Goal: Obtain resource: Download file/media

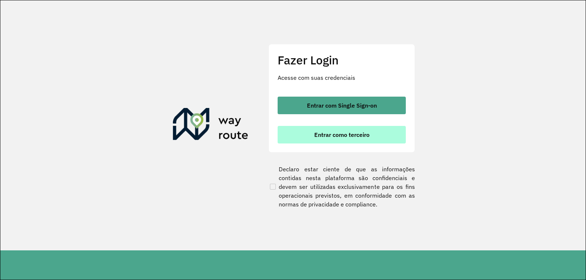
click at [324, 133] on span "Entrar como terceiro" at bounding box center [341, 135] width 55 height 6
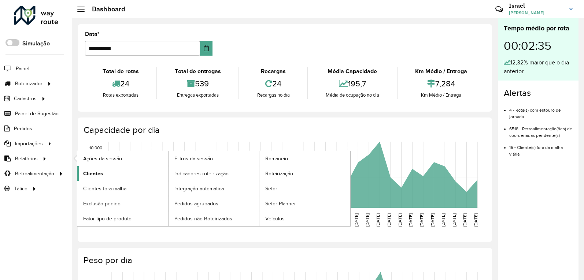
click at [99, 171] on span "Clientes" at bounding box center [93, 174] width 20 height 8
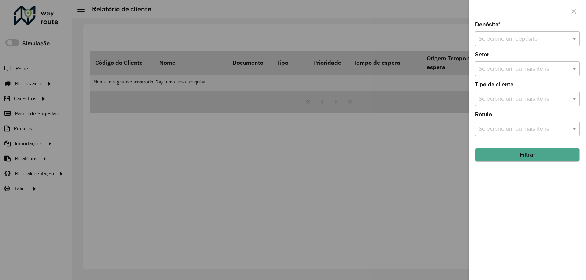
click at [514, 40] on input "text" at bounding box center [520, 39] width 83 height 9
click at [508, 61] on div "INOVALOG" at bounding box center [527, 60] width 104 height 12
click at [532, 155] on button "Filtrar" at bounding box center [527, 155] width 105 height 14
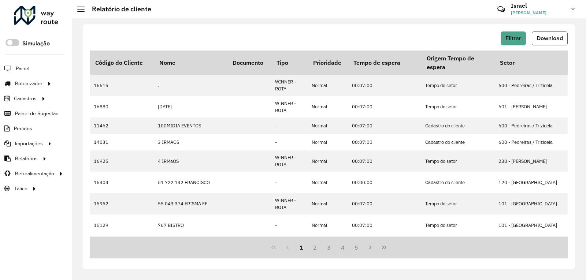
click at [555, 34] on button "Download" at bounding box center [550, 38] width 36 height 14
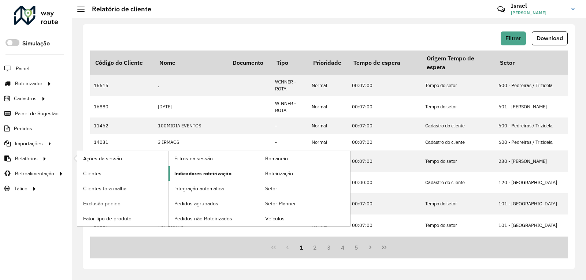
click at [194, 166] on link "Indicadores roteirização" at bounding box center [213, 173] width 91 height 15
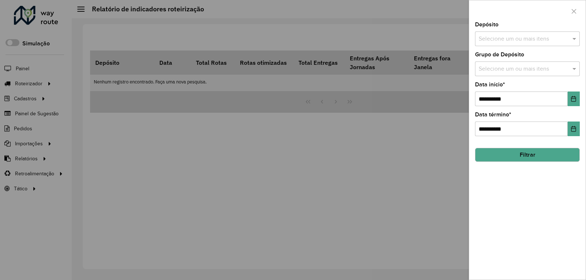
click at [556, 31] on div "Depósito Selecione um ou mais itens" at bounding box center [527, 34] width 105 height 24
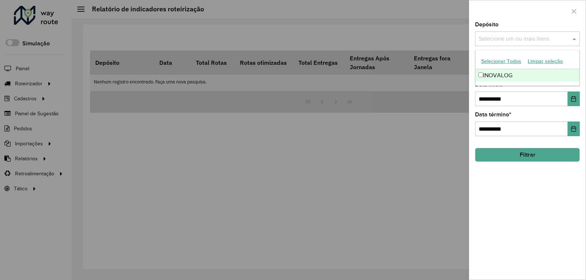
click at [550, 37] on input "text" at bounding box center [524, 39] width 94 height 9
click at [516, 74] on div "INOVALOG" at bounding box center [527, 75] width 104 height 12
click at [538, 97] on input "**********" at bounding box center [521, 99] width 93 height 15
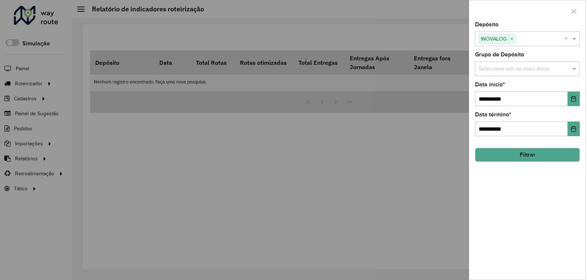
click at [580, 98] on div "**********" at bounding box center [527, 151] width 116 height 258
click at [575, 98] on icon "Choose Date" at bounding box center [573, 99] width 5 height 6
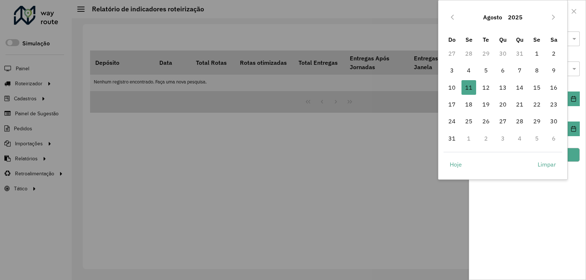
click at [486, 14] on button "Agosto" at bounding box center [492, 17] width 25 height 18
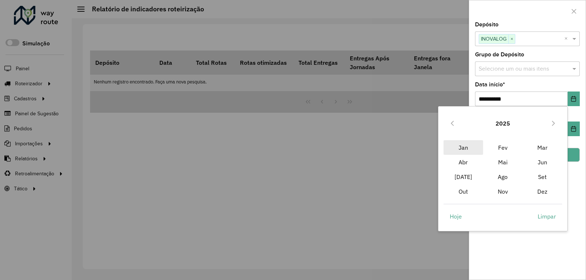
click at [450, 147] on span "Jan" at bounding box center [463, 147] width 40 height 15
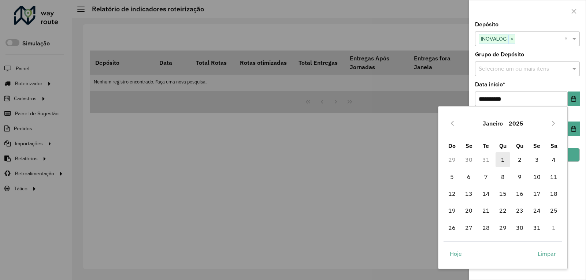
click at [504, 158] on span "1" at bounding box center [503, 159] width 15 height 15
type input "**********"
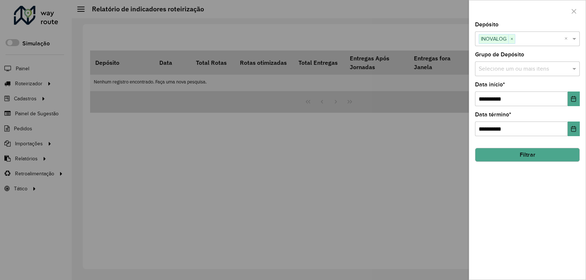
click at [535, 152] on button "Filtrar" at bounding box center [527, 155] width 105 height 14
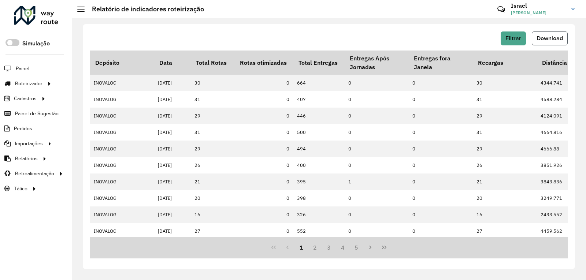
click at [564, 36] on button "Download" at bounding box center [550, 38] width 36 height 14
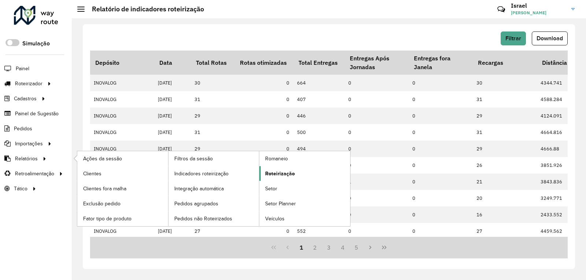
click at [267, 173] on span "Roteirização" at bounding box center [280, 174] width 30 height 8
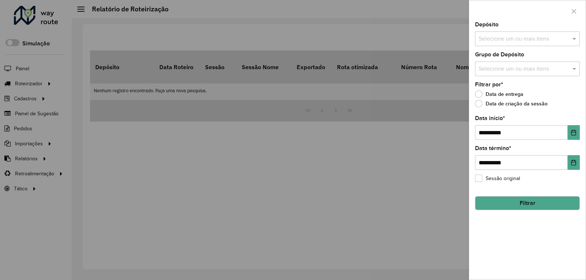
click at [498, 38] on input "text" at bounding box center [524, 39] width 94 height 9
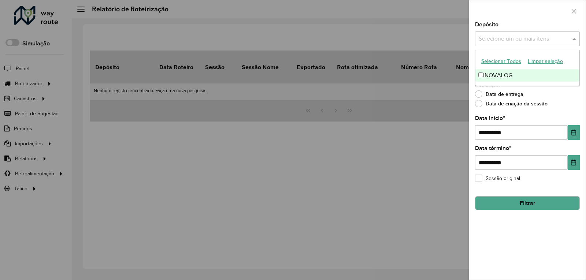
click at [483, 76] on div "INOVALOG" at bounding box center [527, 75] width 104 height 12
click at [564, 93] on div "Data de entrega" at bounding box center [527, 96] width 105 height 9
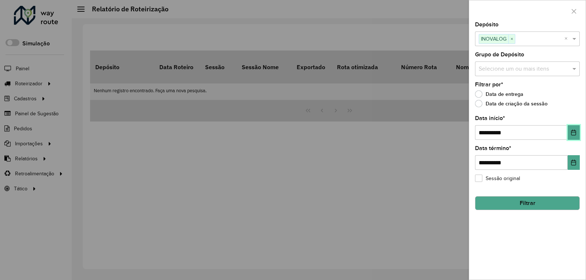
click at [574, 134] on icon "Choose Date" at bounding box center [574, 133] width 6 height 6
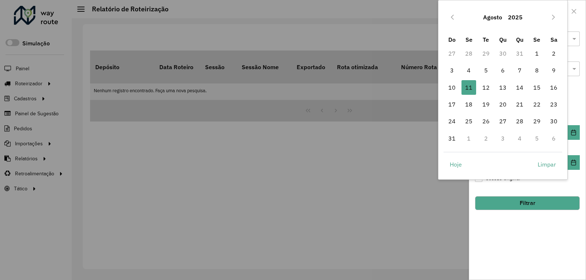
click at [492, 16] on button "Agosto" at bounding box center [492, 17] width 25 height 18
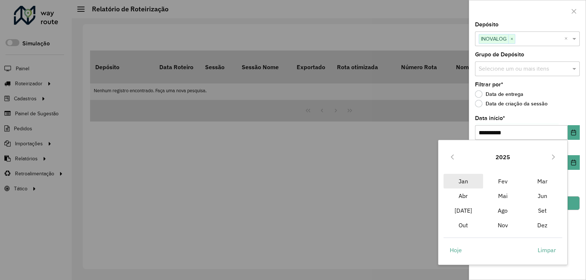
click at [471, 179] on span "Jan" at bounding box center [463, 181] width 40 height 15
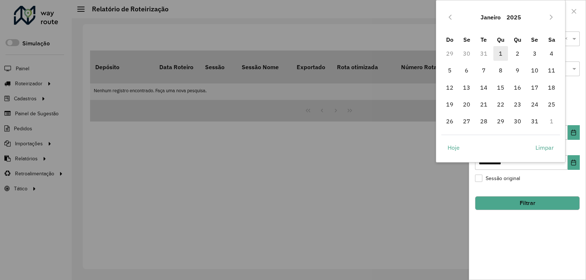
click at [501, 53] on span "1" at bounding box center [500, 53] width 15 height 15
type input "**********"
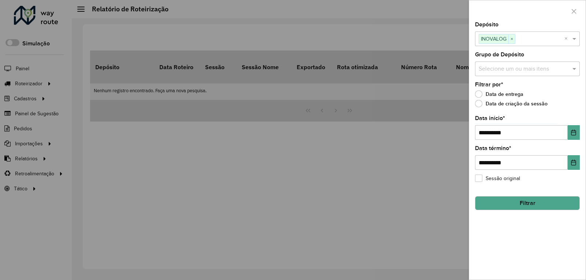
click at [534, 200] on button "Filtrar" at bounding box center [527, 203] width 105 height 14
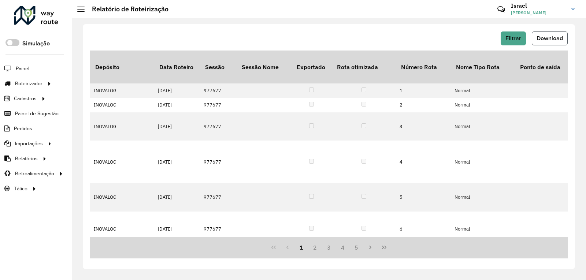
click at [538, 38] on span "Download" at bounding box center [550, 38] width 26 height 6
click at [28, 130] on span "Pedidos" at bounding box center [23, 129] width 19 height 8
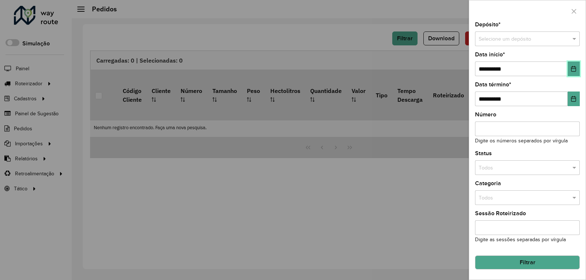
click at [574, 68] on icon "Choose Date" at bounding box center [574, 69] width 6 height 6
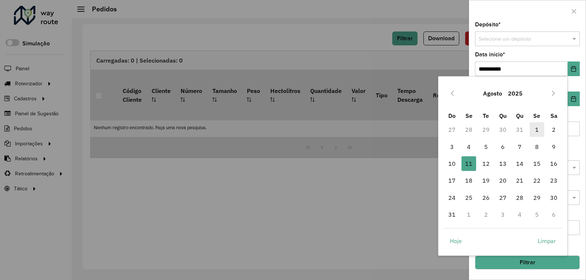
click at [534, 129] on span "1" at bounding box center [537, 129] width 15 height 15
type input "**********"
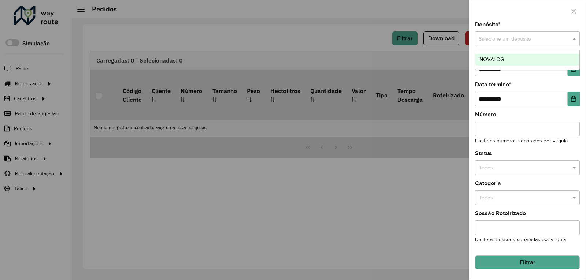
click at [516, 45] on div "Selecione um depósito" at bounding box center [527, 38] width 105 height 15
click at [502, 58] on span "INOVALOG" at bounding box center [491, 59] width 26 height 6
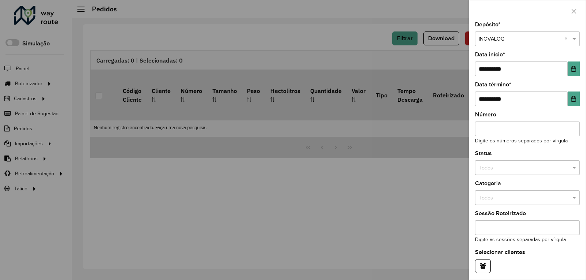
scroll to position [28, 0]
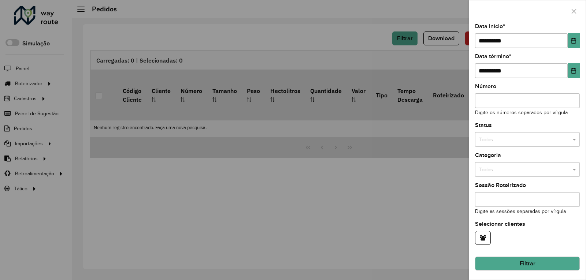
click at [532, 260] on button "Filtrar" at bounding box center [527, 264] width 105 height 14
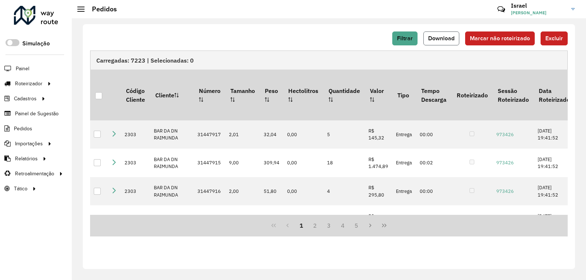
click at [449, 39] on span "Download" at bounding box center [441, 38] width 26 height 6
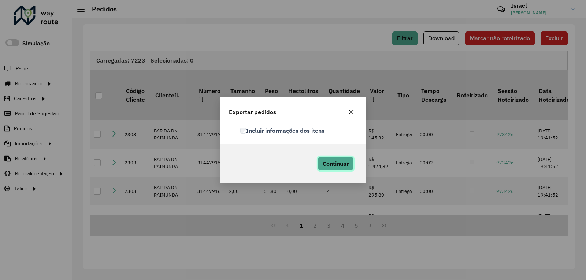
click at [334, 166] on span "Continuar" at bounding box center [336, 163] width 26 height 7
